Goal: Download file/media

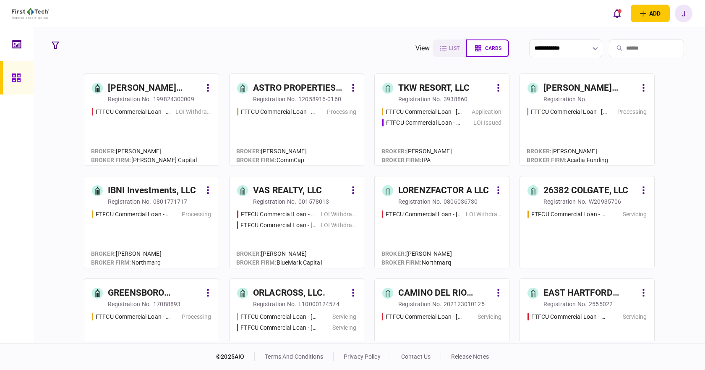
click at [615, 46] on input "search" at bounding box center [646, 48] width 75 height 18
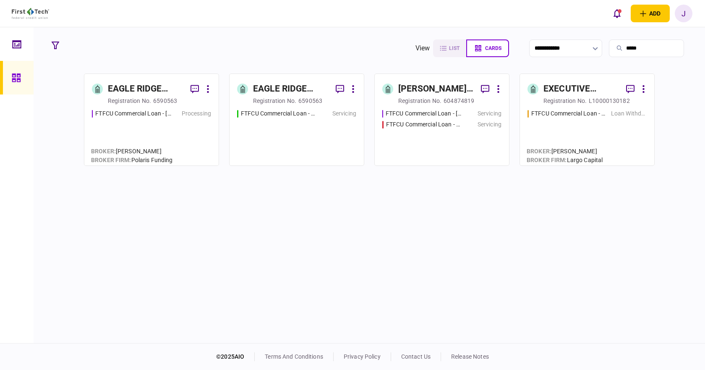
type input "*****"
click at [156, 91] on div "EAGLE RIDGE EQUITY LLC" at bounding box center [146, 88] width 76 height 13
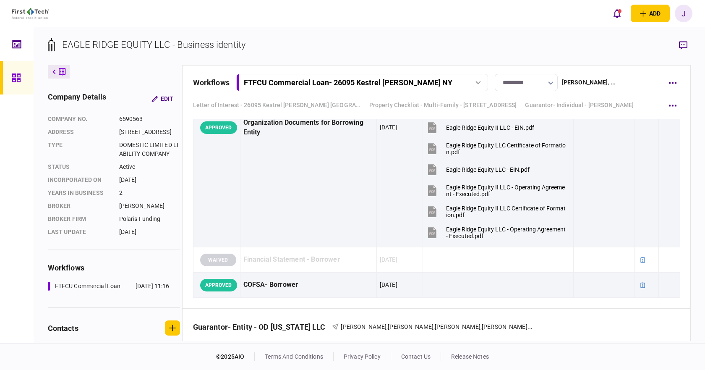
scroll to position [3149, 0]
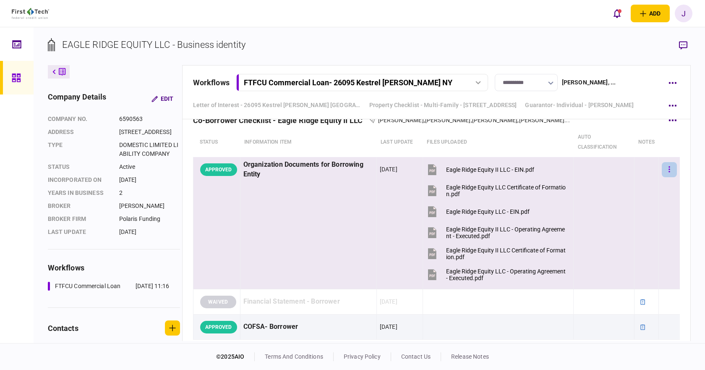
click at [669, 169] on icon "button" at bounding box center [669, 169] width 1 height 6
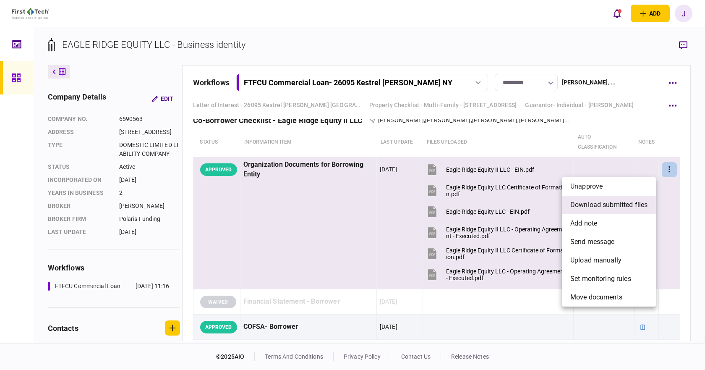
click at [600, 207] on span "download submitted files" at bounding box center [609, 205] width 77 height 10
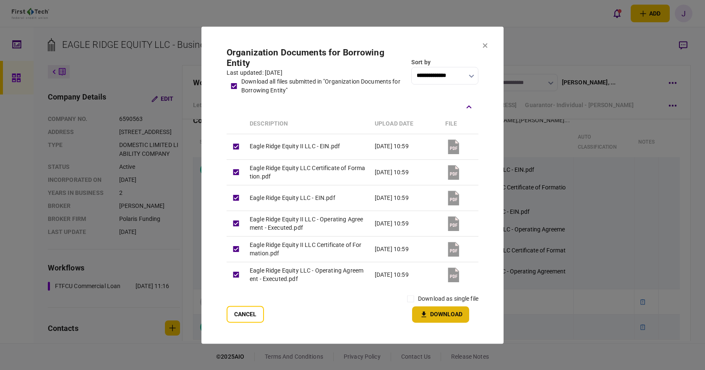
click at [435, 312] on button "Download" at bounding box center [440, 314] width 57 height 16
